Goal: Task Accomplishment & Management: Manage account settings

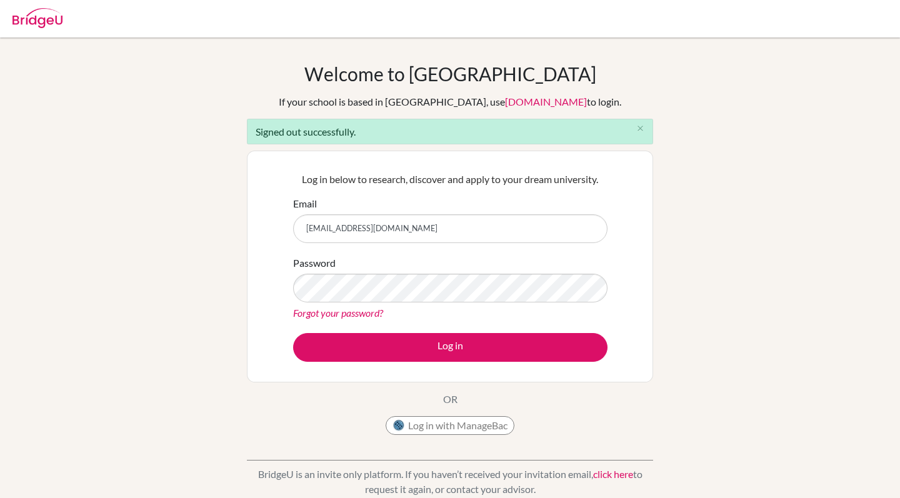
type input "[EMAIL_ADDRESS][DOMAIN_NAME]"
click at [450, 347] on button "Log in" at bounding box center [450, 347] width 314 height 29
type input "[EMAIL_ADDRESS][DOMAIN_NAME]"
click at [450, 347] on button "Log in" at bounding box center [450, 347] width 314 height 29
click at [36, 26] on img at bounding box center [38, 18] width 50 height 20
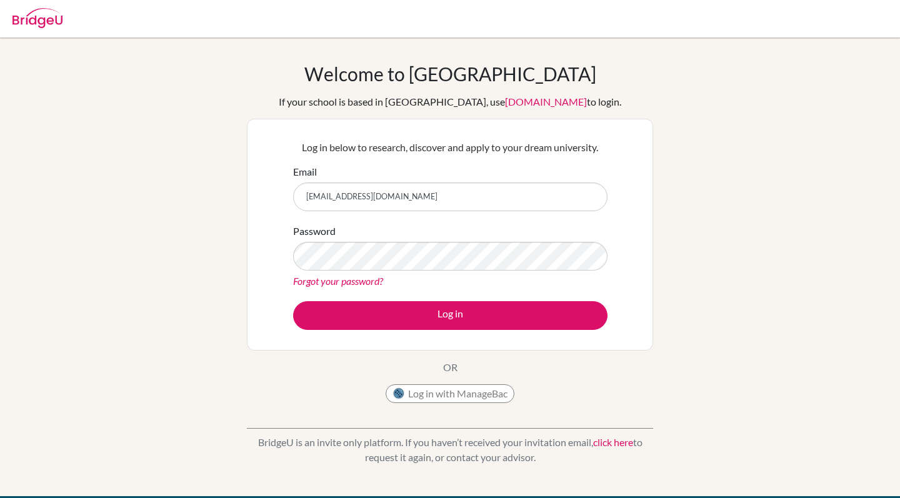
type input "[EMAIL_ADDRESS][DOMAIN_NAME]"
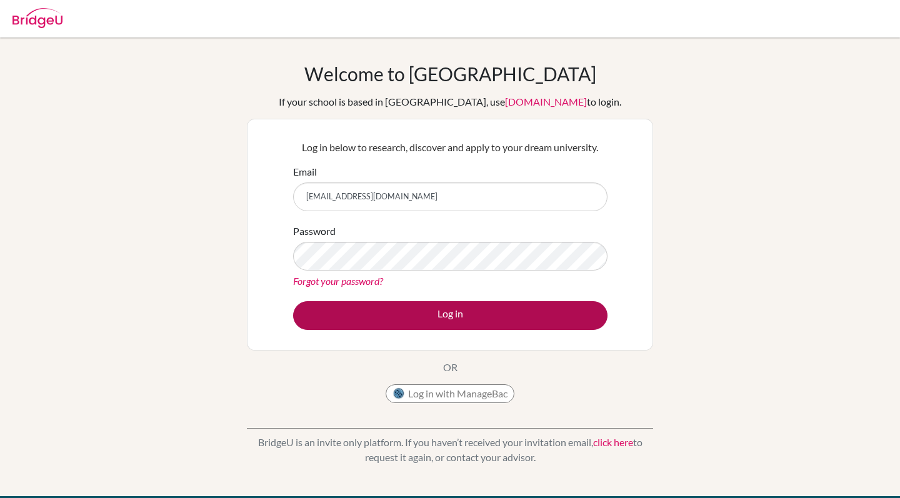
click at [374, 323] on button "Log in" at bounding box center [450, 315] width 314 height 29
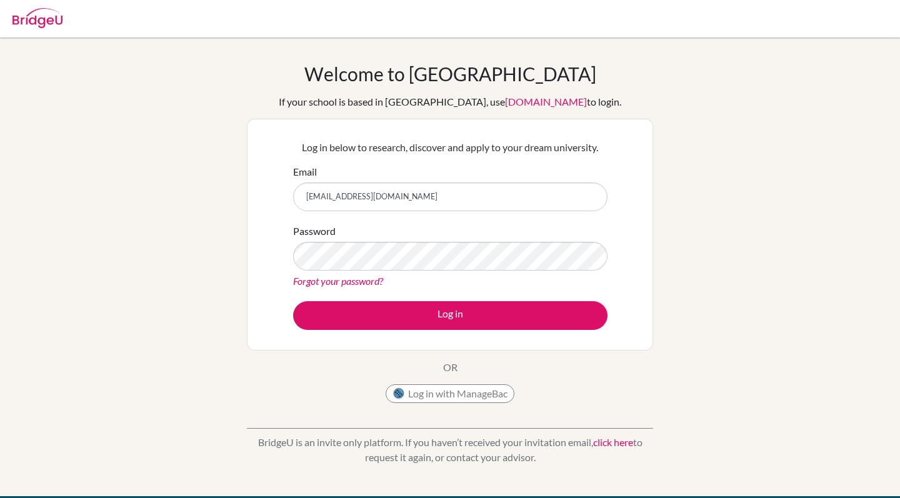
type input "[EMAIL_ADDRESS][DOMAIN_NAME]"
click at [450, 315] on button "Log in" at bounding box center [450, 315] width 314 height 29
